Goal: Transaction & Acquisition: Purchase product/service

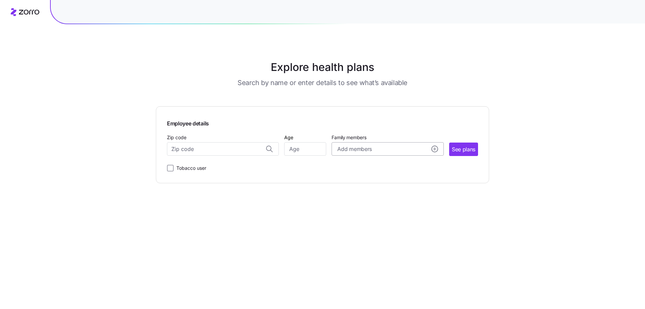
click at [433, 148] on circle "add icon" at bounding box center [435, 149] width 6 height 6
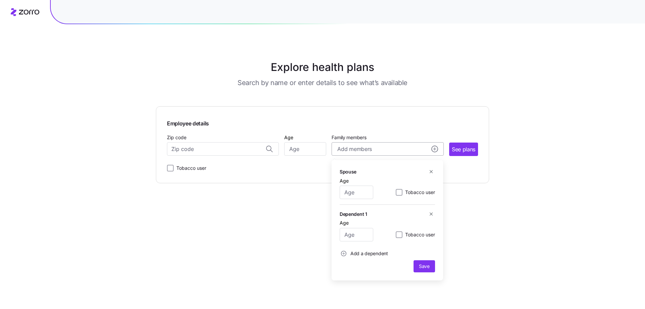
click at [433, 148] on circle "add icon" at bounding box center [435, 149] width 6 height 6
click at [180, 148] on input "Zip code" at bounding box center [223, 148] width 112 height 13
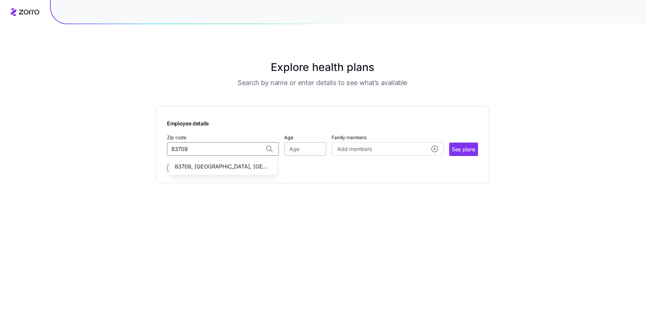
type input "83709"
click at [300, 147] on input "Age" at bounding box center [305, 148] width 42 height 13
type input "53"
click at [231, 150] on input "Zip code" at bounding box center [223, 148] width 112 height 13
click at [218, 165] on span "83709, [GEOGRAPHIC_DATA], [GEOGRAPHIC_DATA]" at bounding box center [222, 166] width 94 height 8
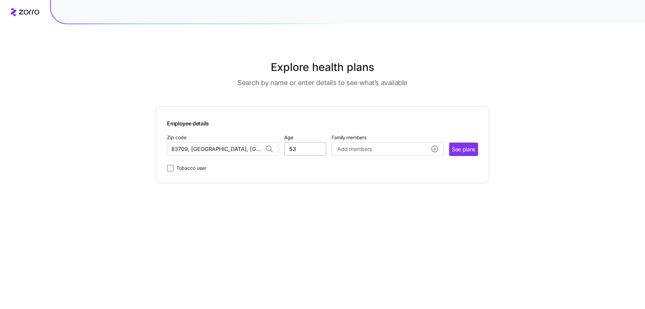
type input "83709, [GEOGRAPHIC_DATA], [GEOGRAPHIC_DATA]"
click at [299, 150] on input "53" at bounding box center [305, 148] width 42 height 13
type input "52"
click at [369, 150] on span "Add members" at bounding box center [354, 149] width 34 height 8
click at [353, 193] on input "Age" at bounding box center [357, 191] width 34 height 13
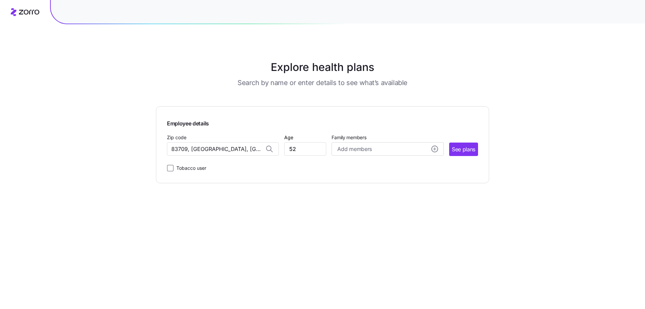
click at [411, 52] on main "Explore health plans Search by name or enter details to see what’s available Em…" at bounding box center [322, 154] width 333 height 309
